Goal: Task Accomplishment & Management: Use online tool/utility

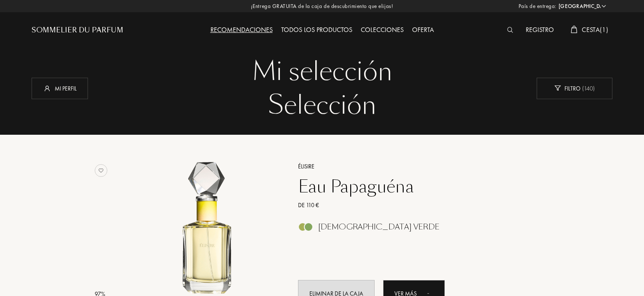
select select "ES"
click at [320, 96] on div "Selección" at bounding box center [322, 105] width 569 height 34
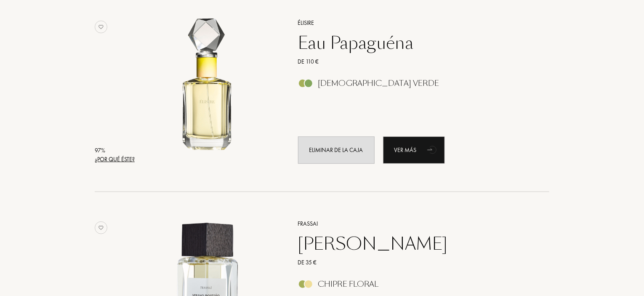
scroll to position [168, 0]
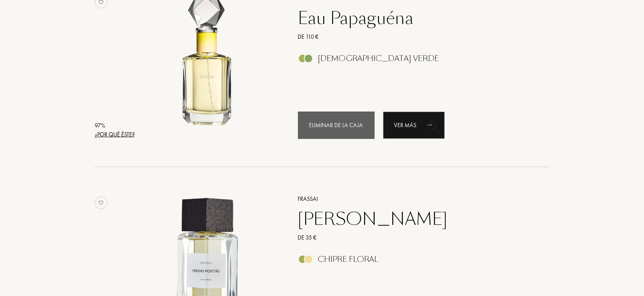
click at [330, 127] on div "Eliminar de la caja" at bounding box center [336, 125] width 77 height 27
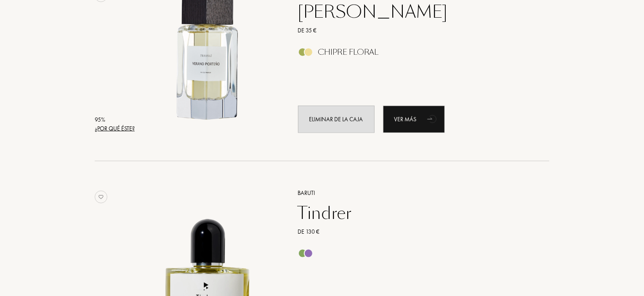
scroll to position [379, 0]
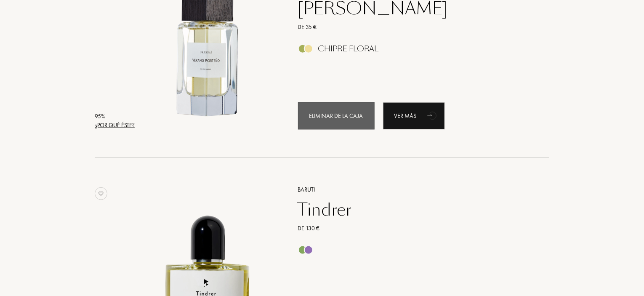
click at [334, 114] on div "Eliminar de la caja" at bounding box center [336, 115] width 77 height 27
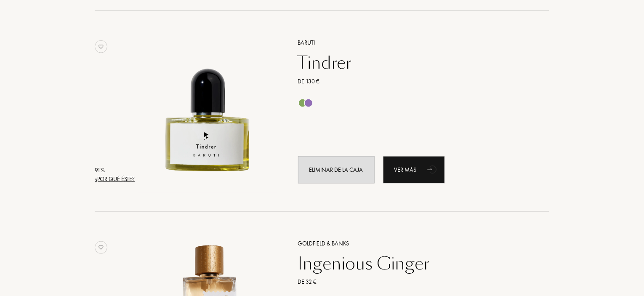
scroll to position [590, 0]
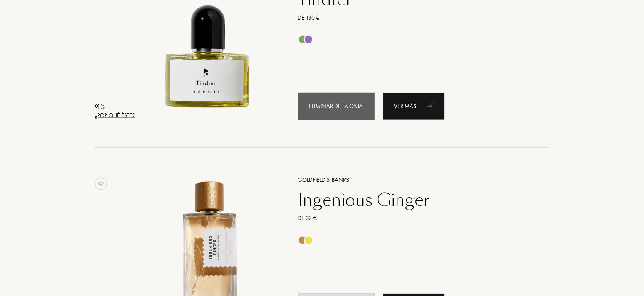
click at [335, 107] on div "Eliminar de la caja" at bounding box center [336, 106] width 77 height 27
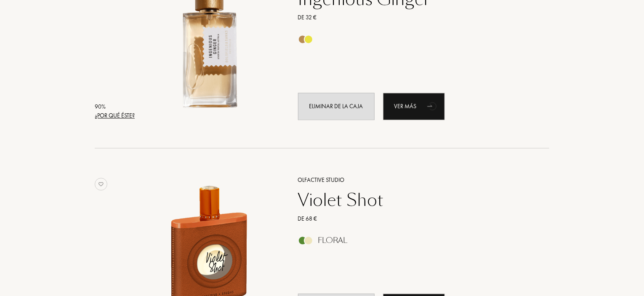
scroll to position [800, 0]
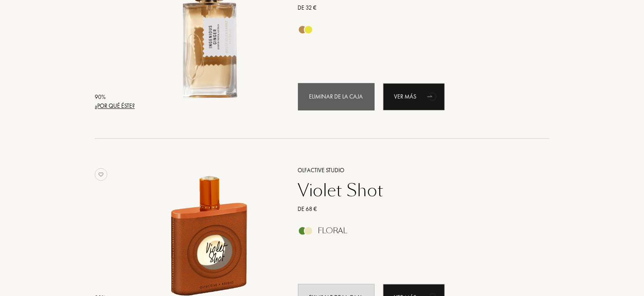
click at [336, 99] on div "Eliminar de la caja" at bounding box center [336, 96] width 77 height 27
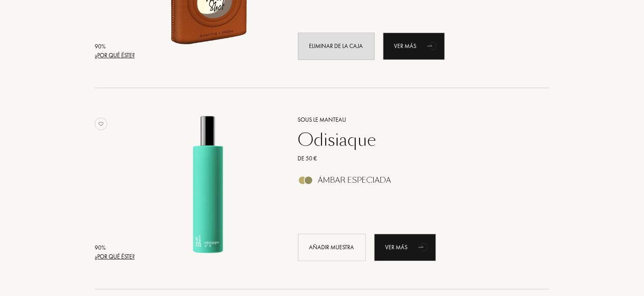
scroll to position [1053, 0]
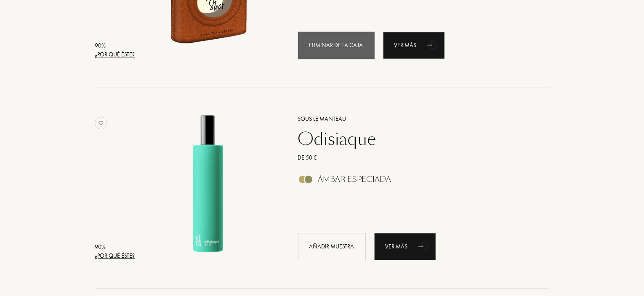
click at [336, 42] on div "Eliminar de la caja" at bounding box center [336, 45] width 77 height 27
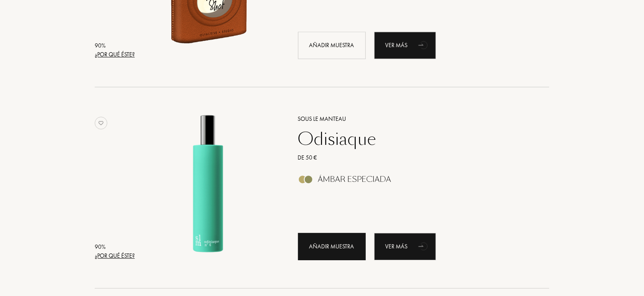
click at [339, 244] on div "Añadir muestra" at bounding box center [332, 246] width 68 height 27
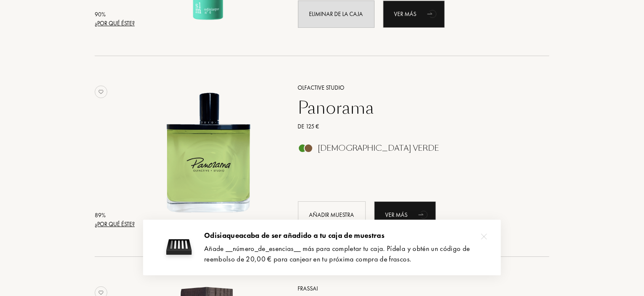
scroll to position [1306, 0]
